Goal: Find specific page/section: Find specific page/section

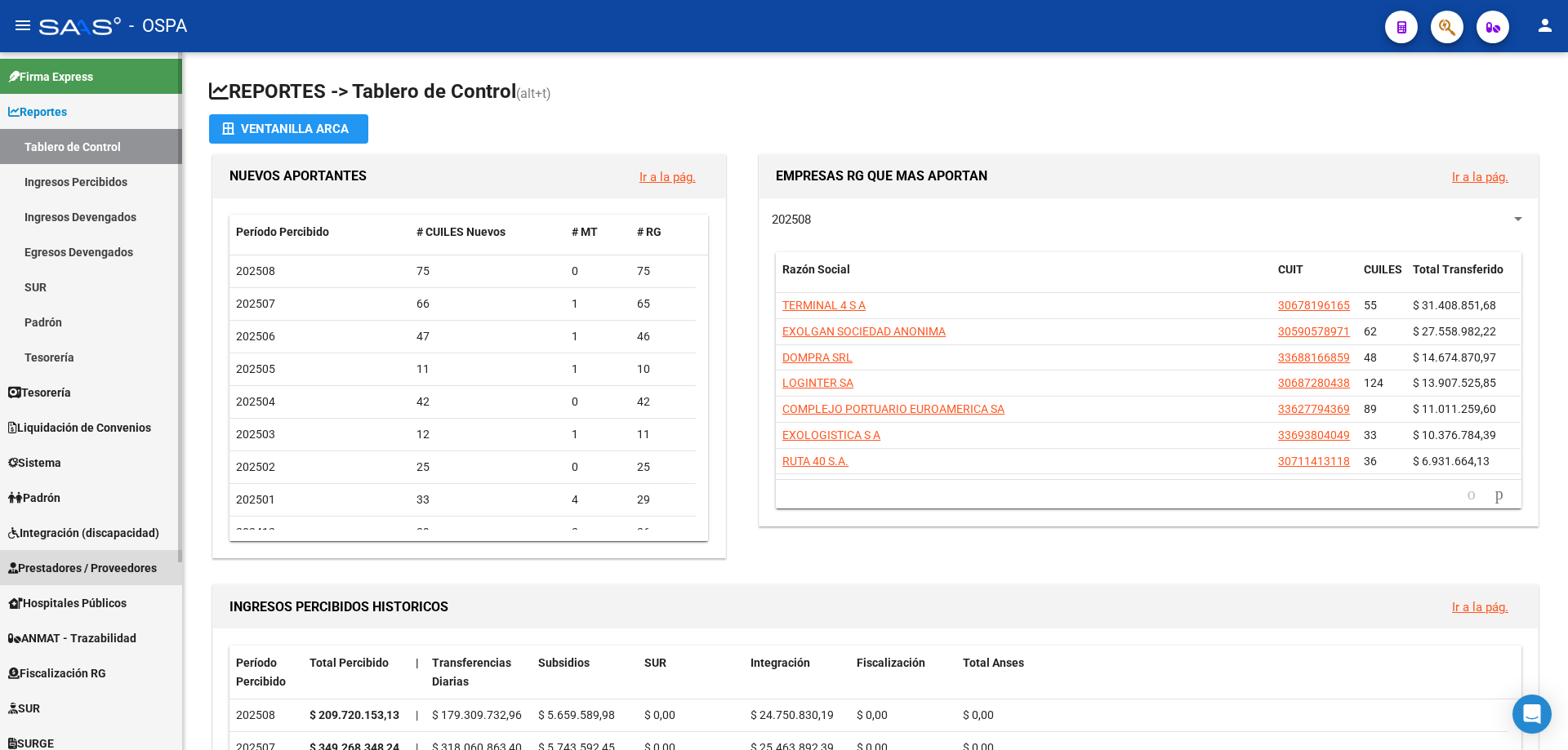
click at [60, 567] on span "Prestadores / Proveedores" at bounding box center [82, 568] width 148 height 18
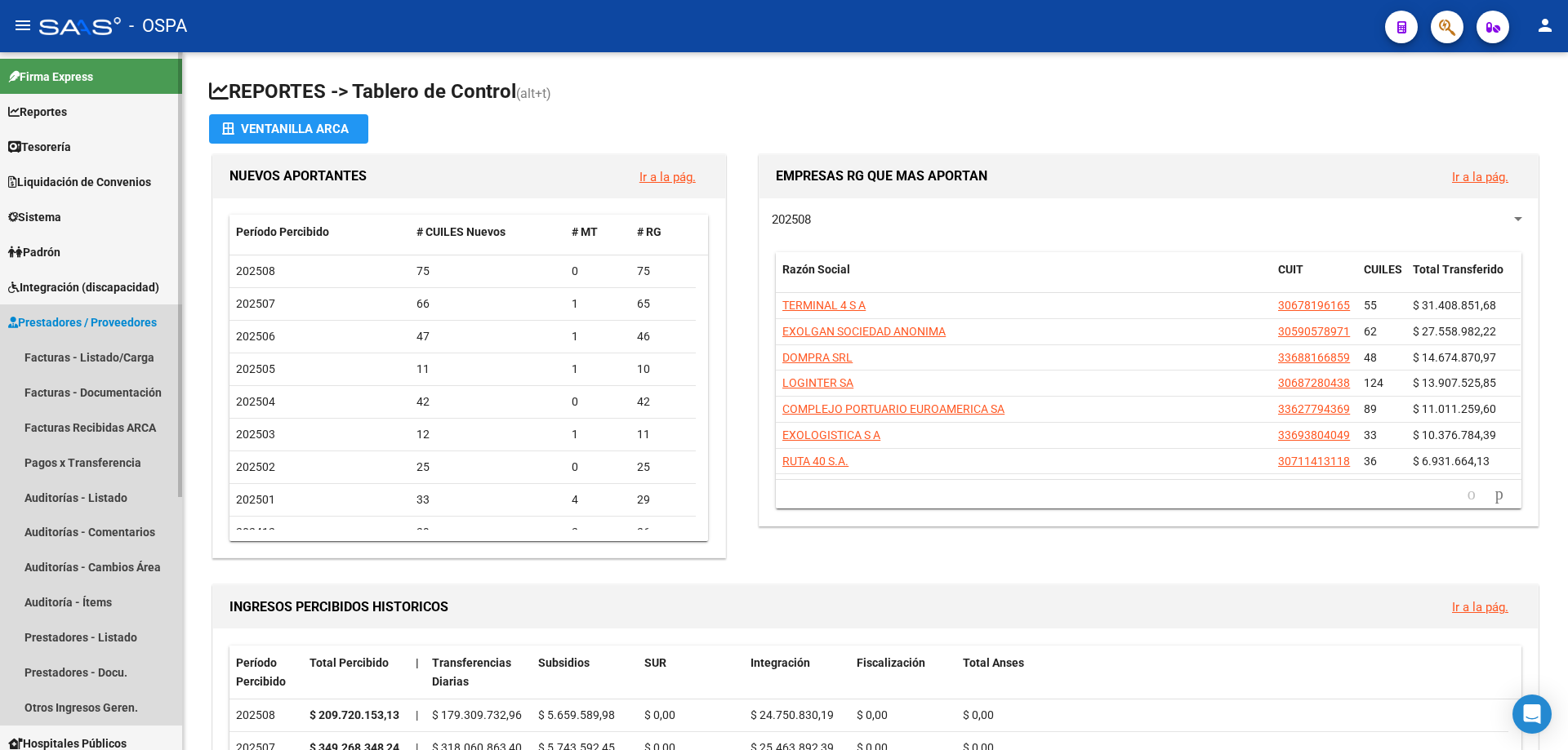
click at [73, 321] on span "Prestadores / Proveedores" at bounding box center [82, 322] width 148 height 18
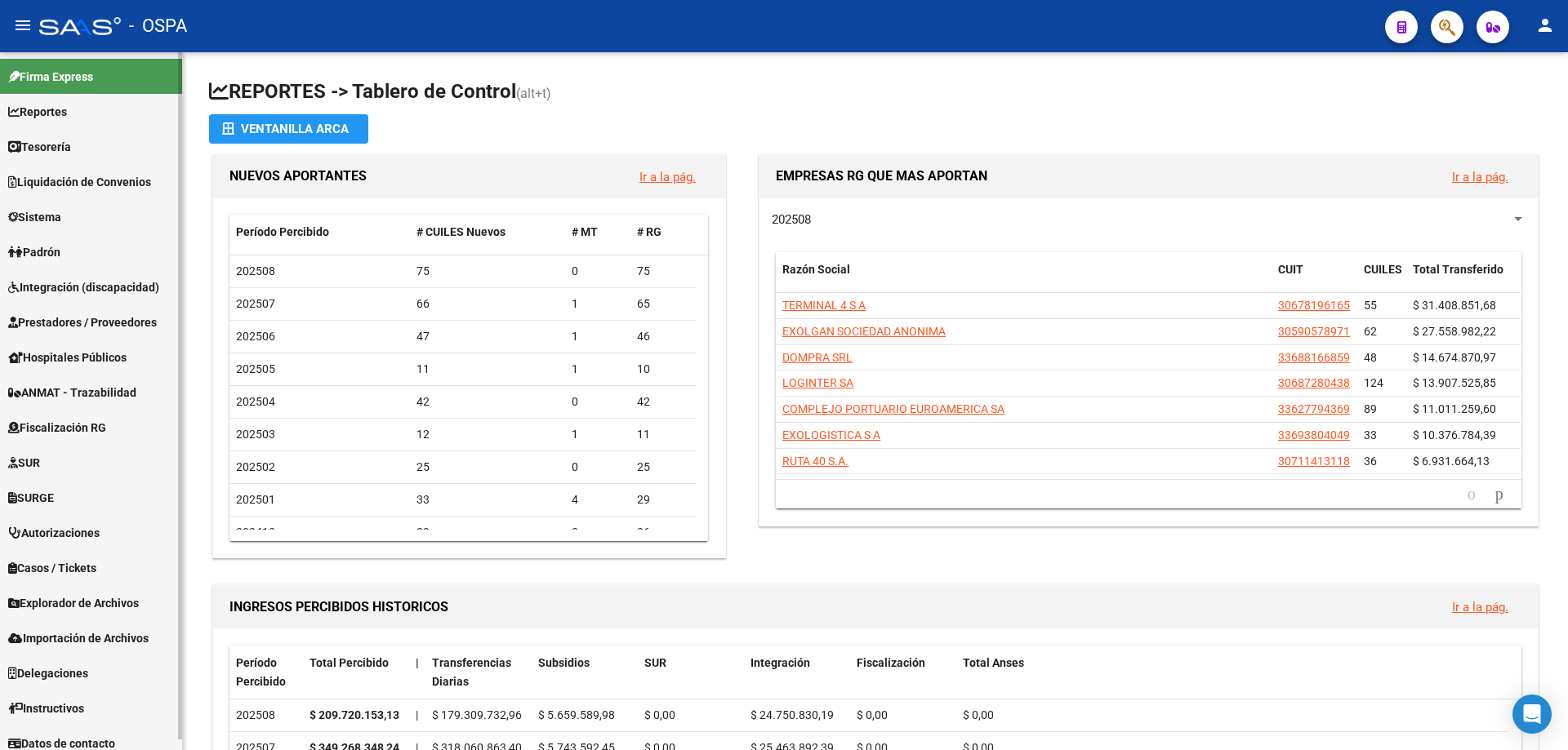
click at [73, 321] on span "Prestadores / Proveedores" at bounding box center [82, 322] width 148 height 18
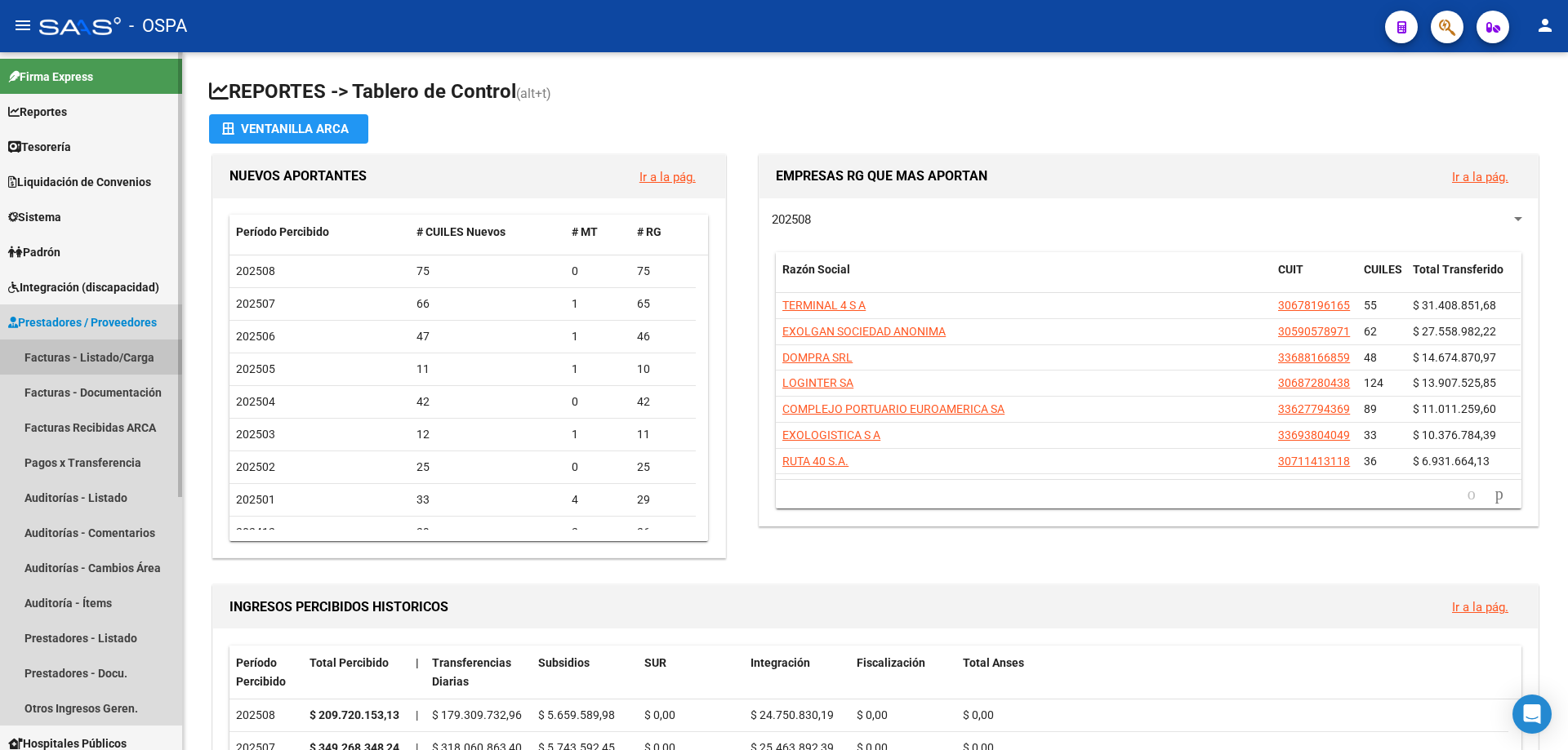
click at [84, 356] on link "Facturas - Listado/Carga" at bounding box center [91, 357] width 183 height 35
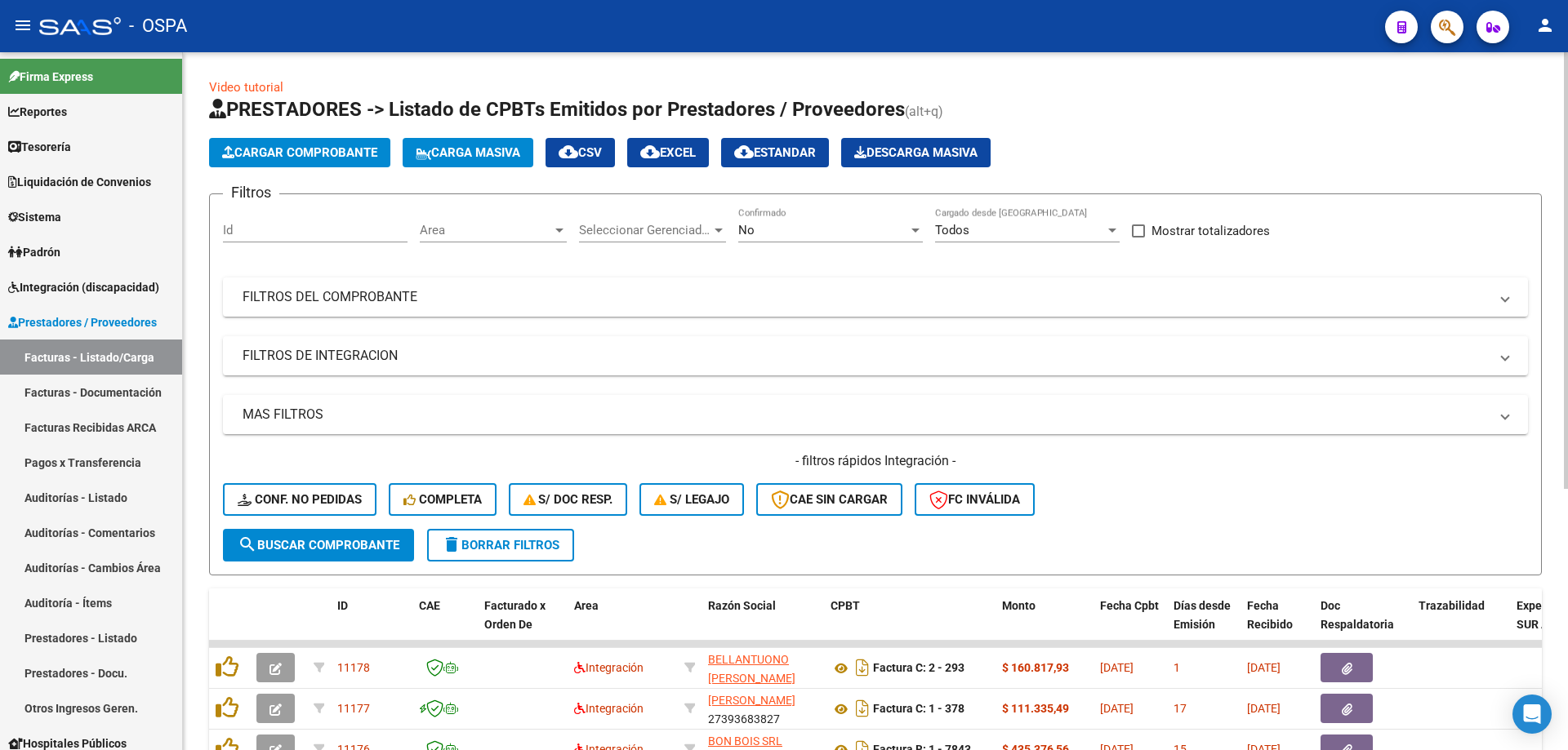
click at [474, 222] on div "Area Area" at bounding box center [492, 225] width 147 height 35
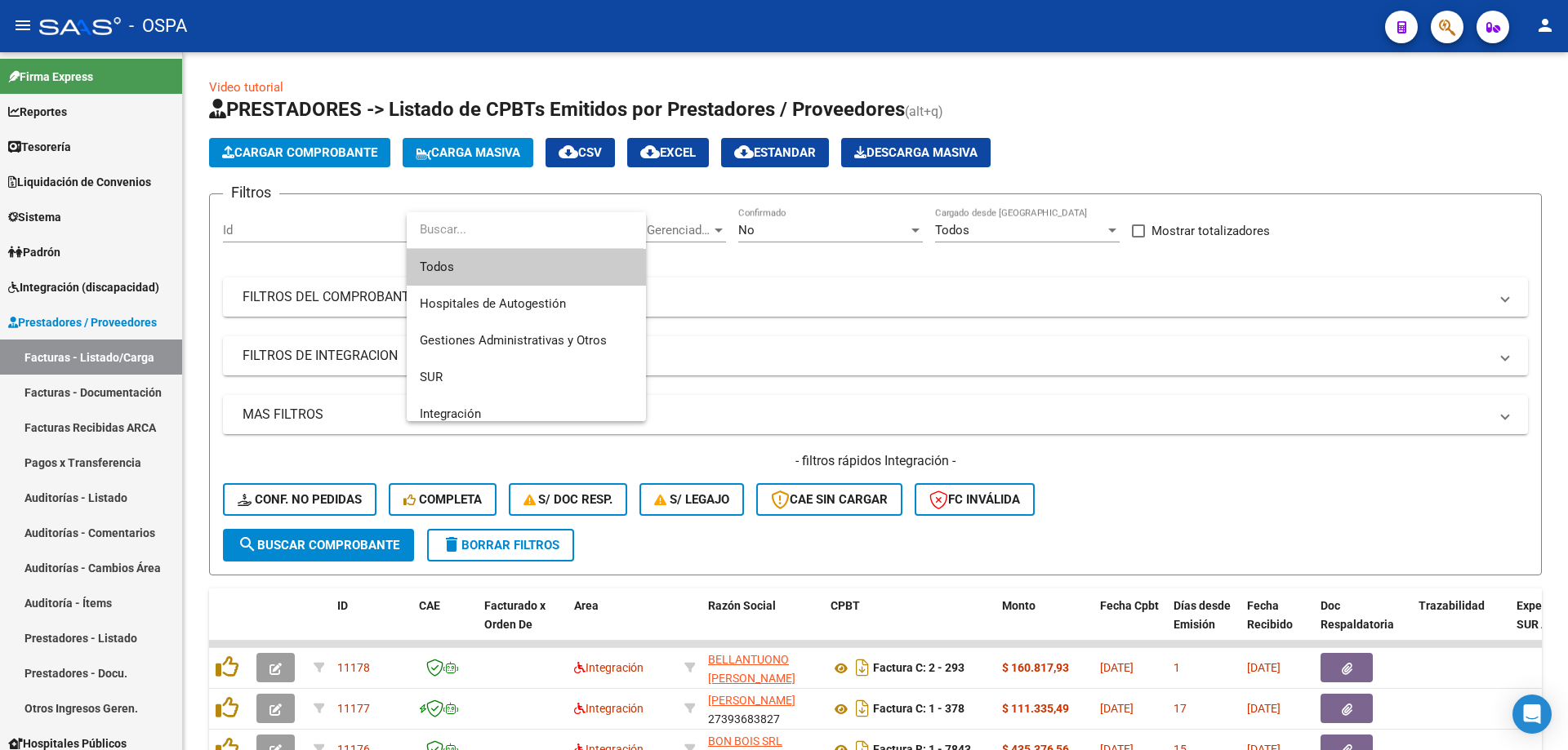
click at [478, 266] on span "Todos" at bounding box center [525, 267] width 213 height 37
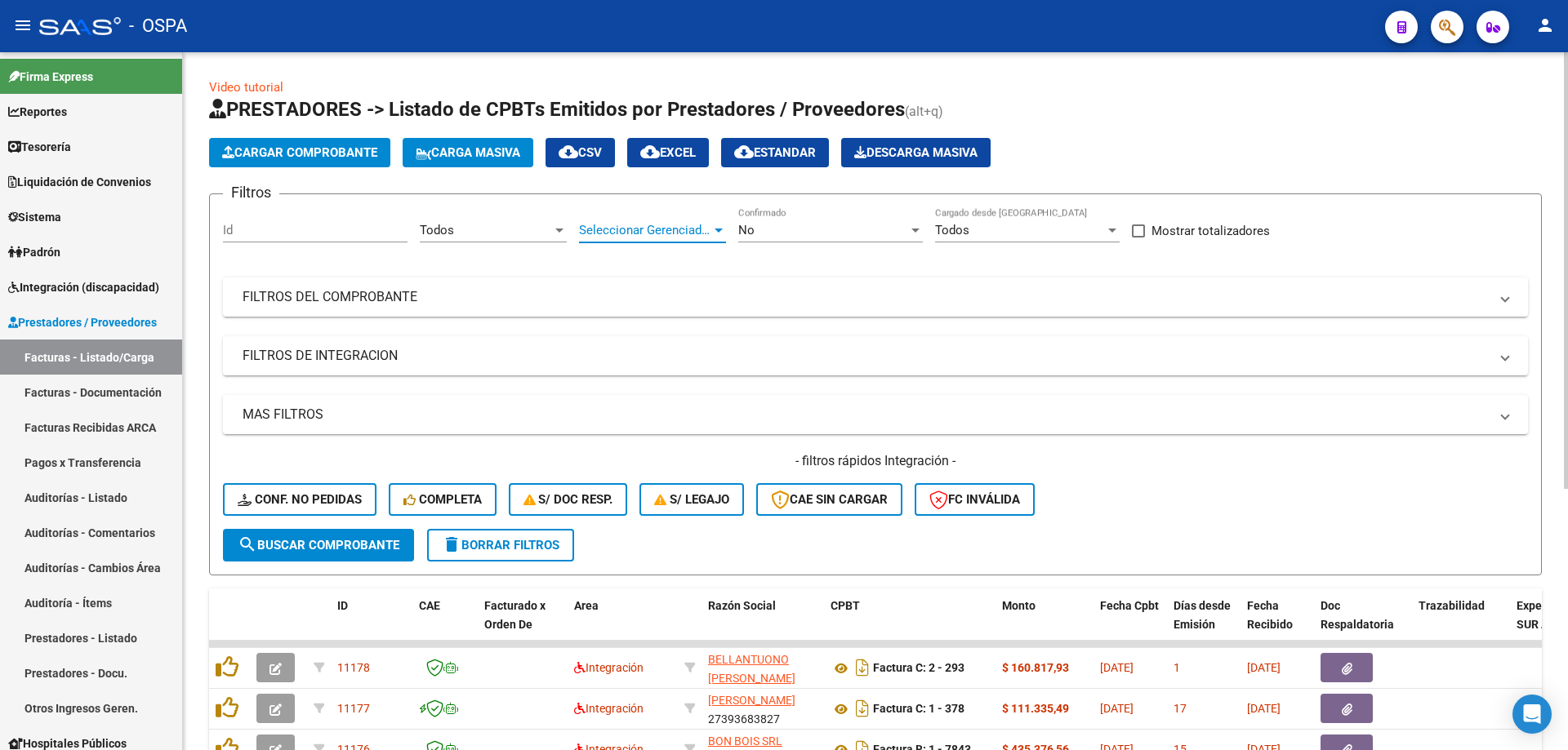
click at [591, 232] on span "Seleccionar Gerenciador" at bounding box center [644, 230] width 132 height 15
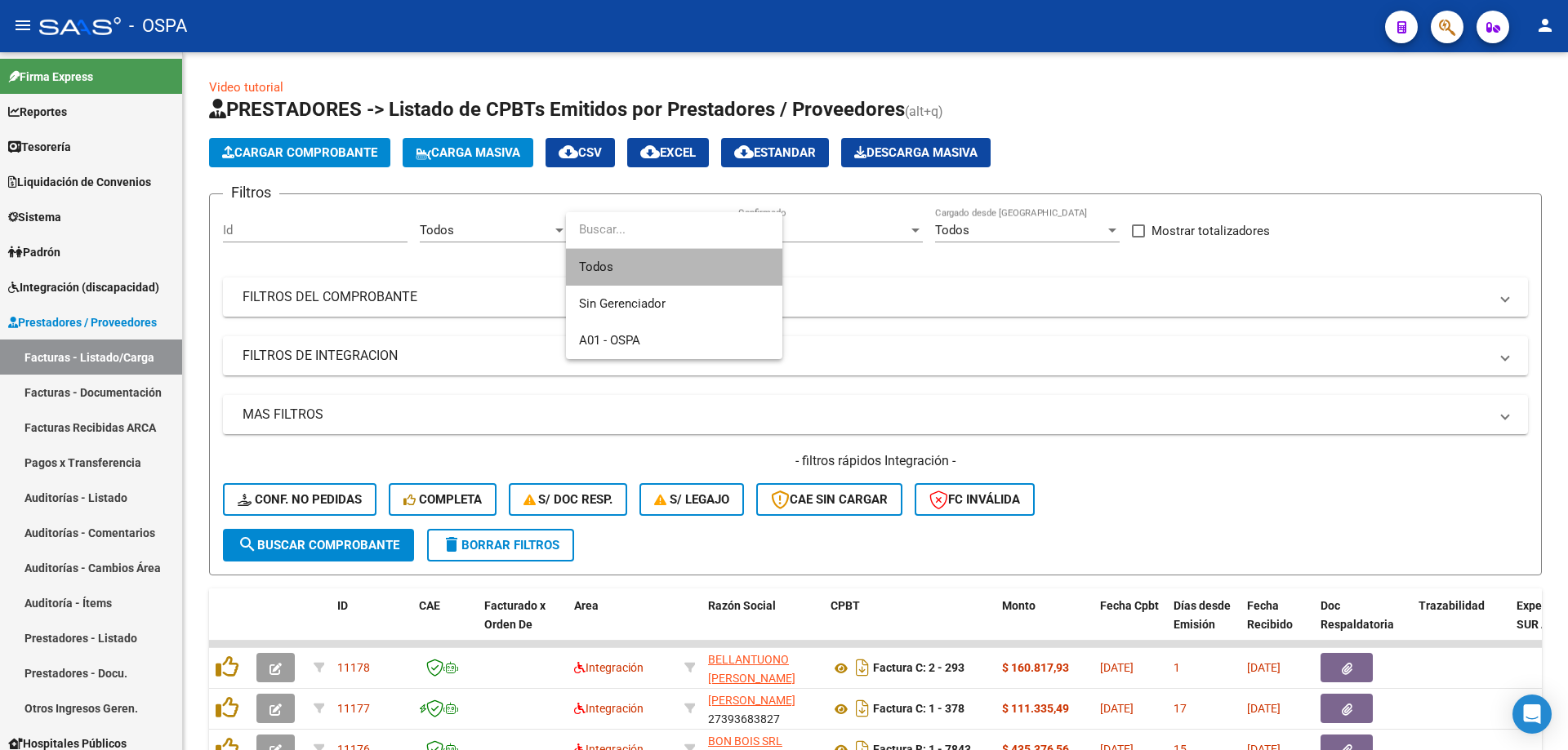
click at [712, 253] on span "Todos" at bounding box center [674, 267] width 190 height 37
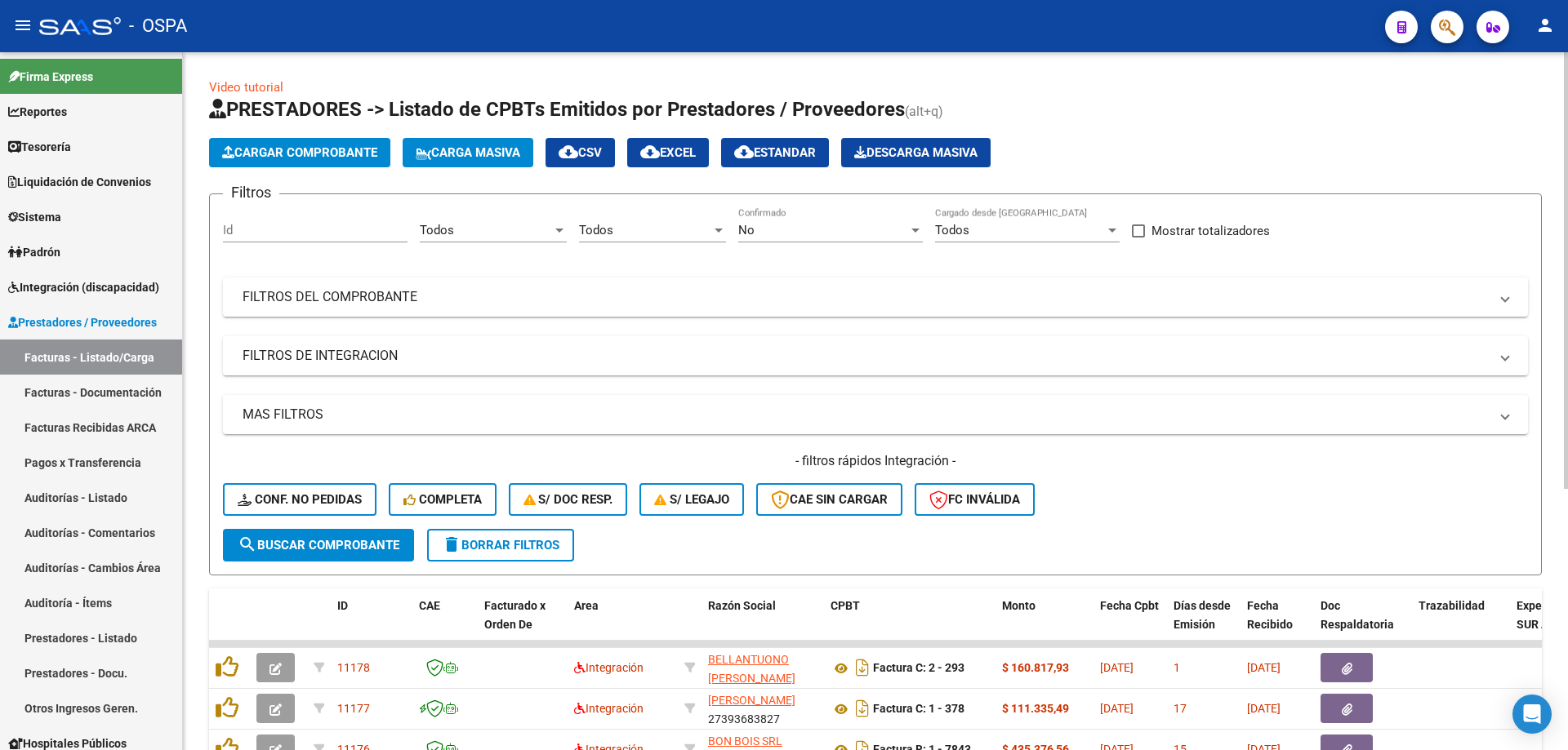
click at [819, 219] on div "No Confirmado" at bounding box center [831, 225] width 184 height 35
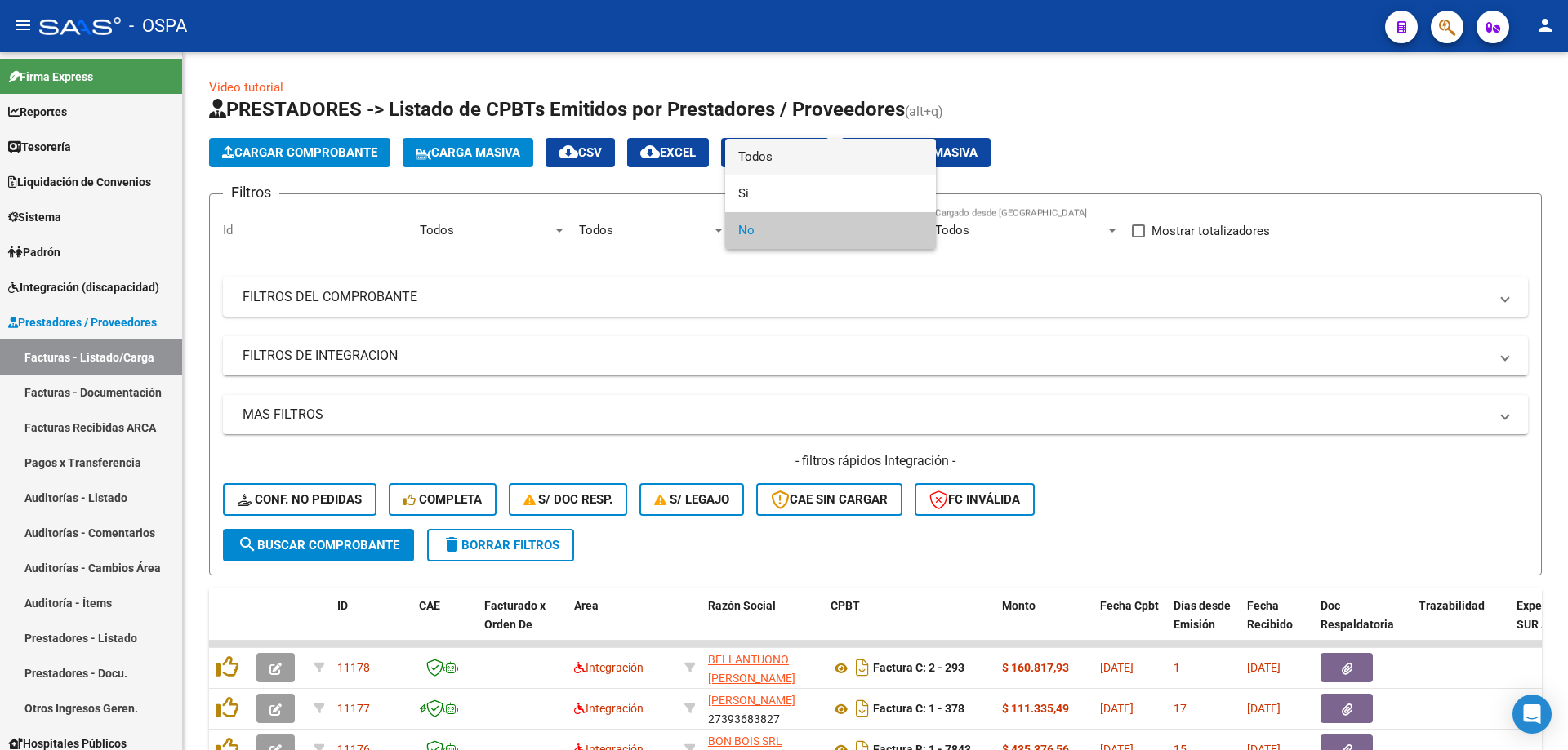
click at [807, 151] on span "Todos" at bounding box center [831, 158] width 184 height 37
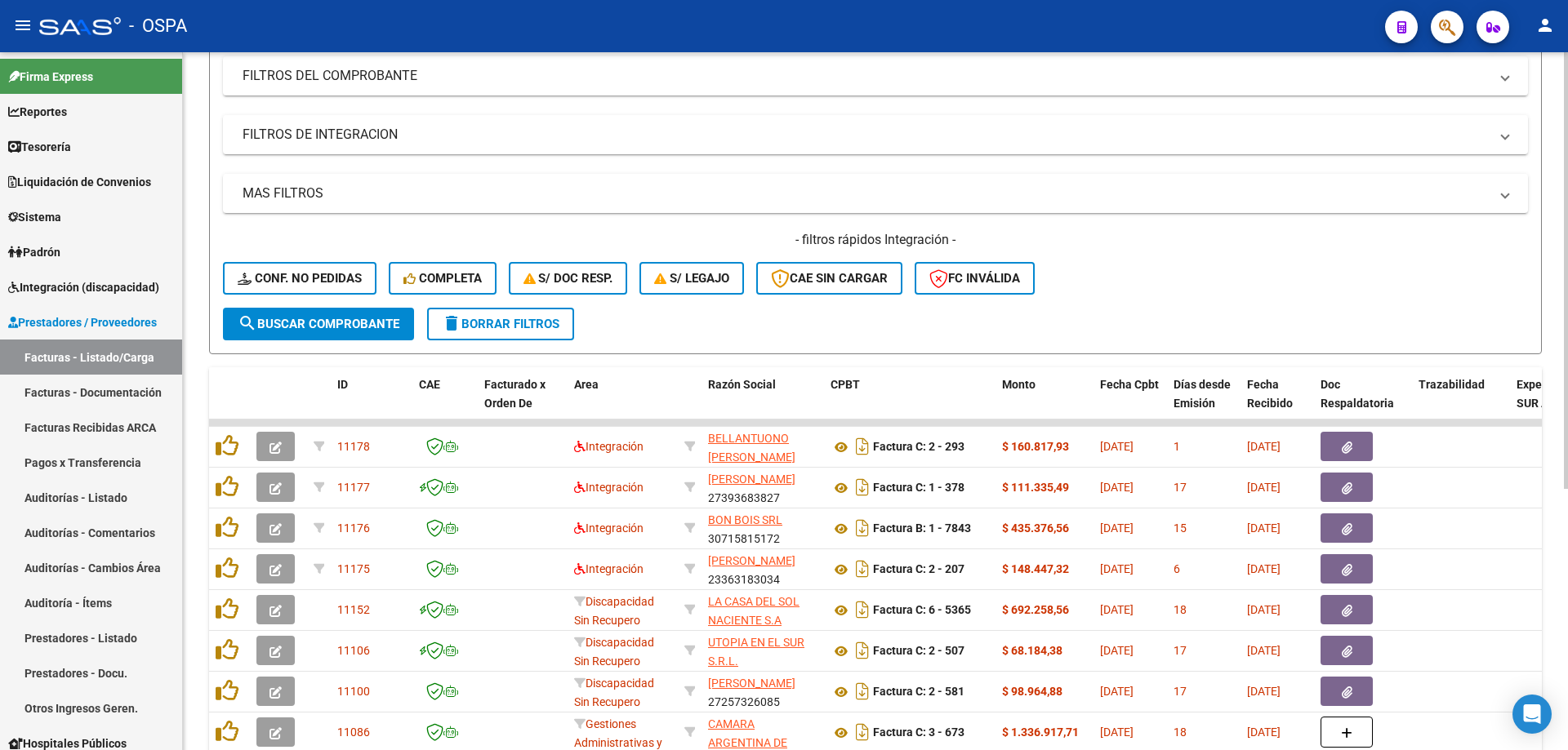
scroll to position [417, 0]
